Goal: Find specific page/section: Find specific page/section

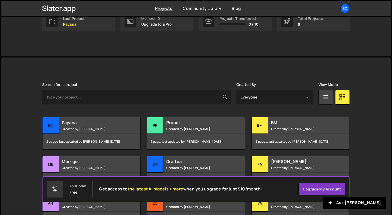
scroll to position [94, 0]
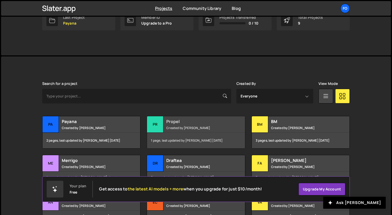
click at [176, 124] on div "Propel Created by [PERSON_NAME]" at bounding box center [196, 124] width 98 height 16
click at [171, 119] on h2 "Propel" at bounding box center [197, 121] width 63 height 6
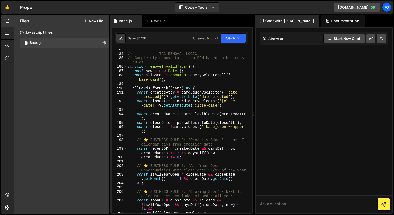
scroll to position [919, 0]
